Goal: Task Accomplishment & Management: Manage account settings

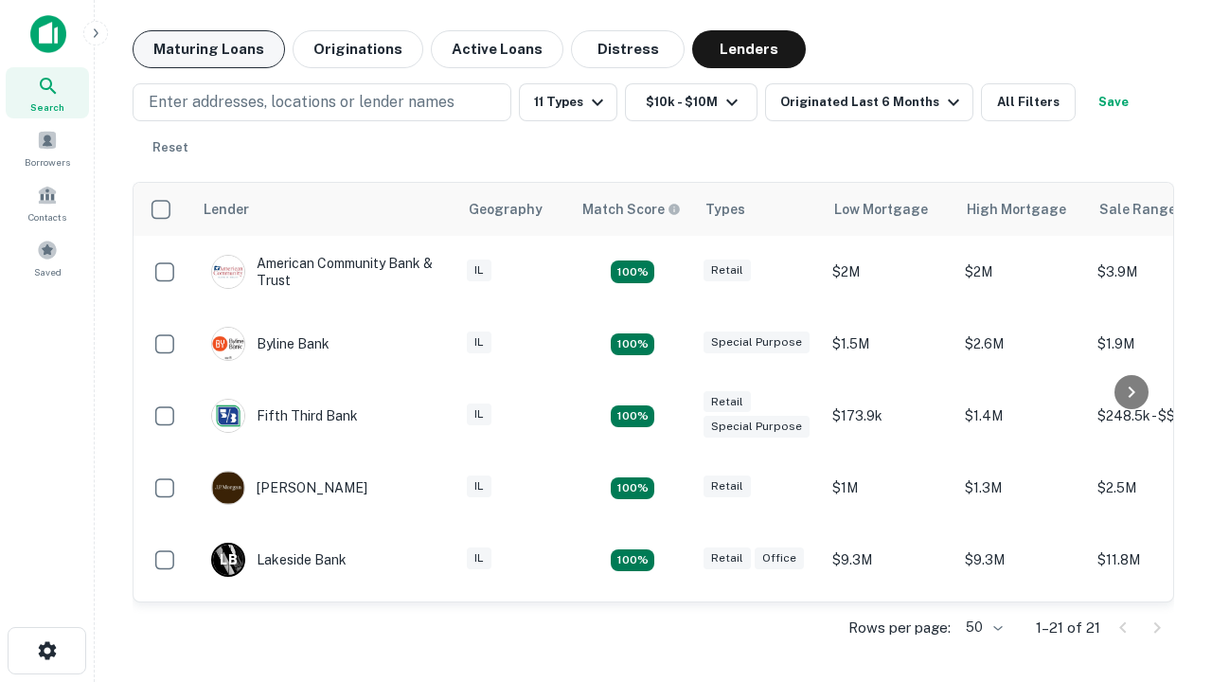
click at [208, 49] on button "Maturing Loans" at bounding box center [209, 49] width 152 height 38
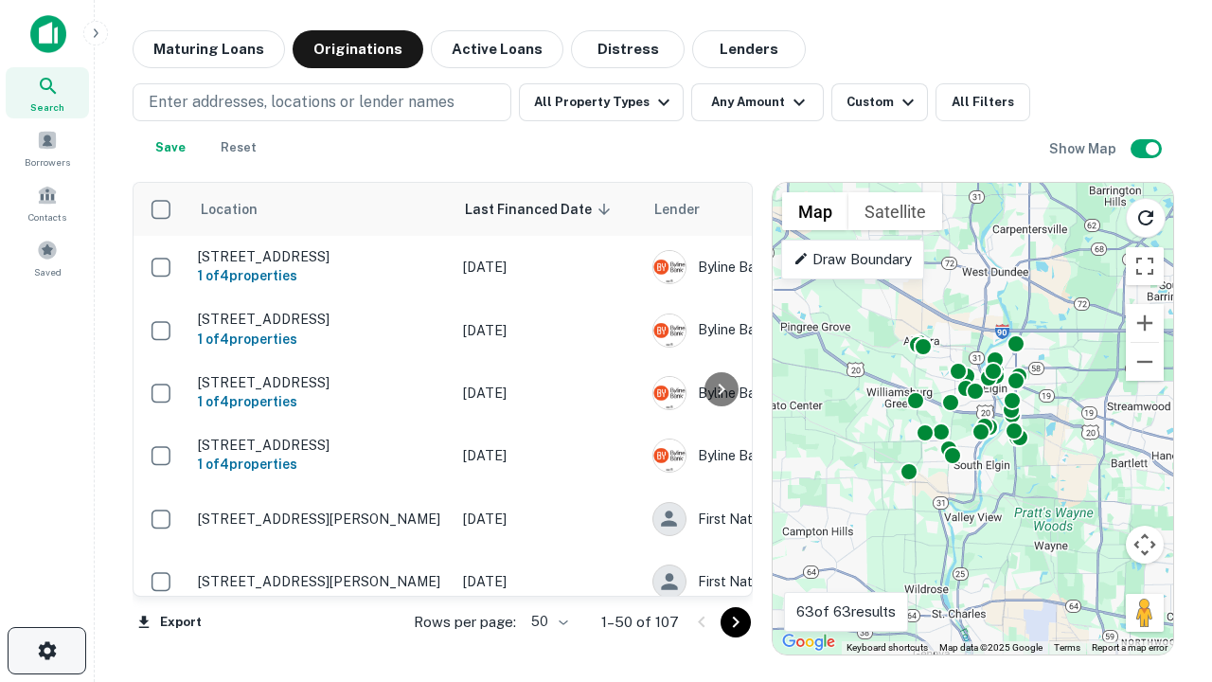
click at [46, 650] on icon "button" at bounding box center [47, 650] width 23 height 23
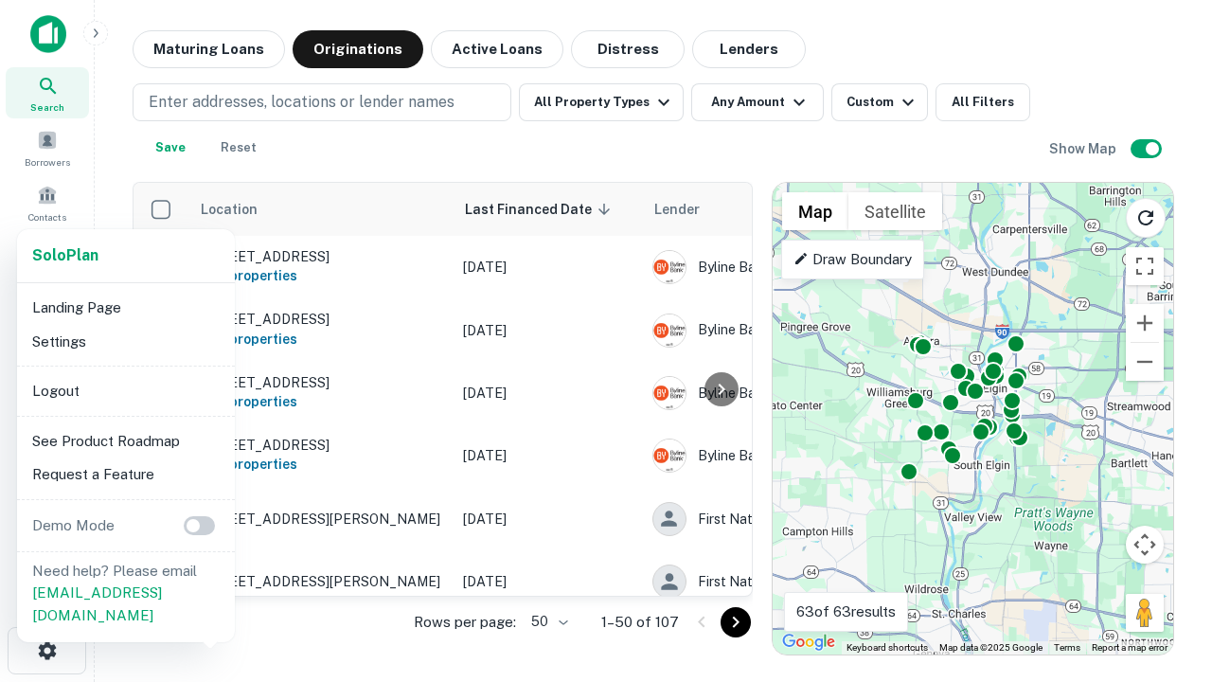
click at [125, 390] on li "Logout" at bounding box center [126, 391] width 203 height 34
